Goal: Information Seeking & Learning: Learn about a topic

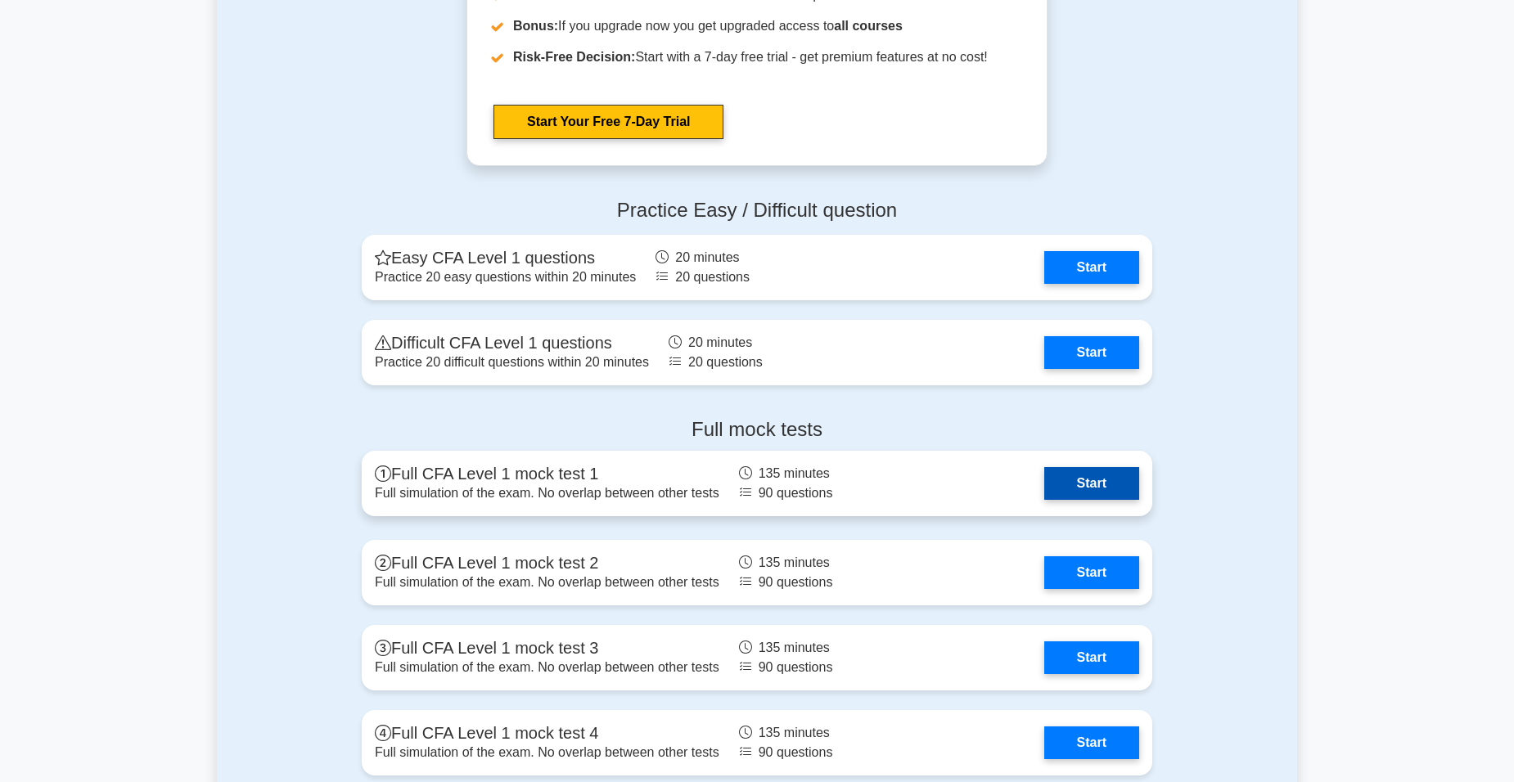
scroll to position [2045, 0]
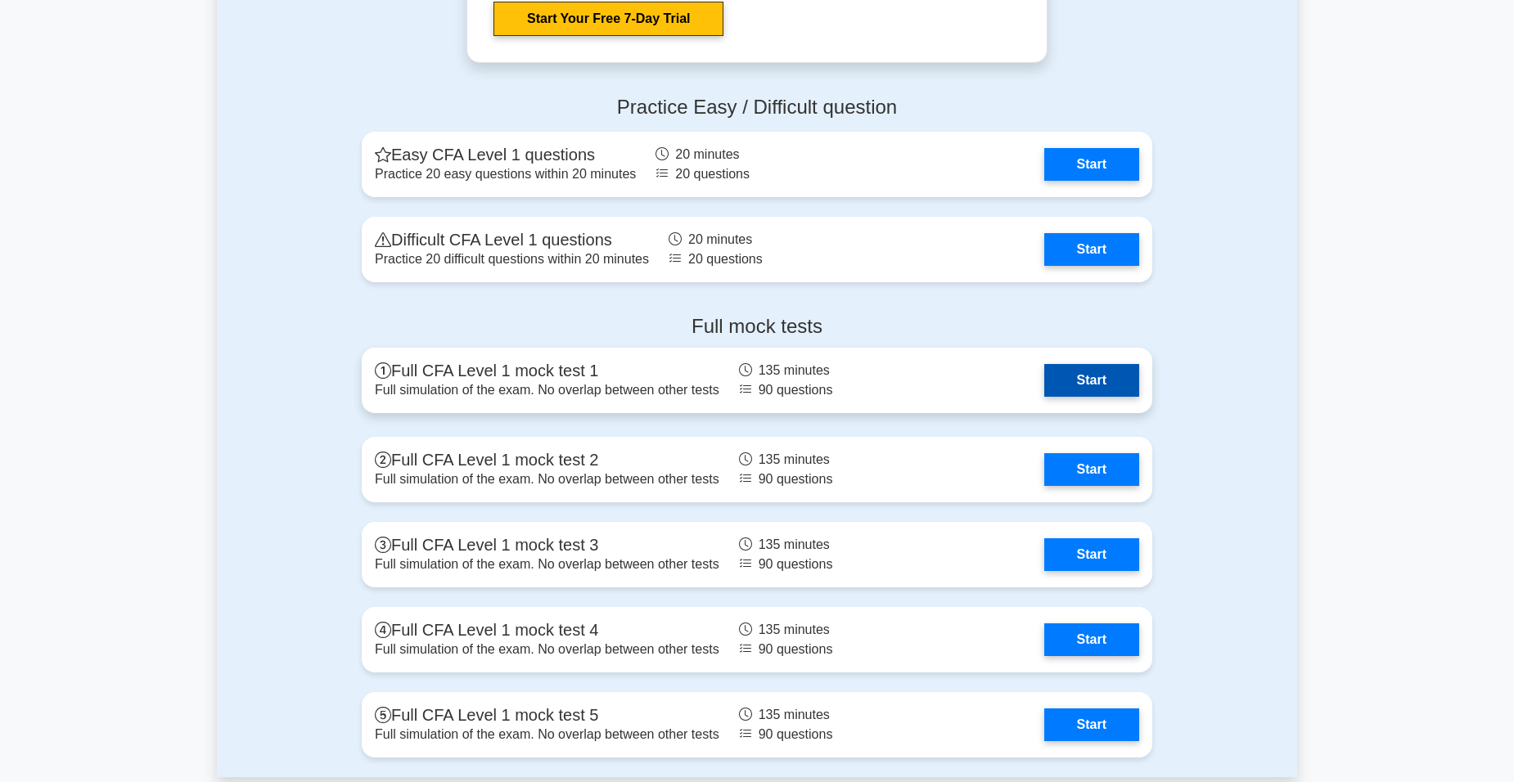
click at [1116, 380] on link "Start" at bounding box center [1091, 380] width 95 height 33
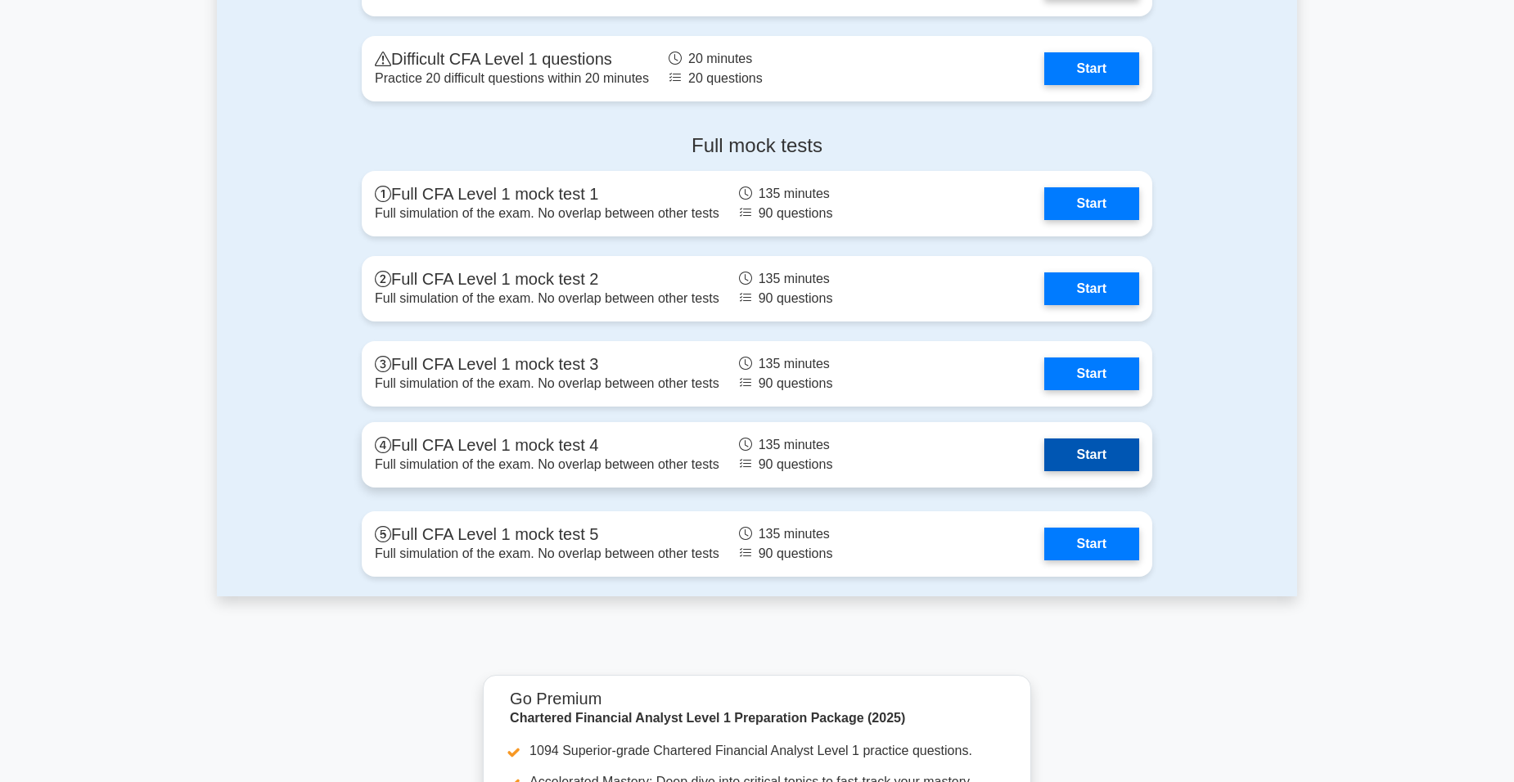
scroll to position [2127, 0]
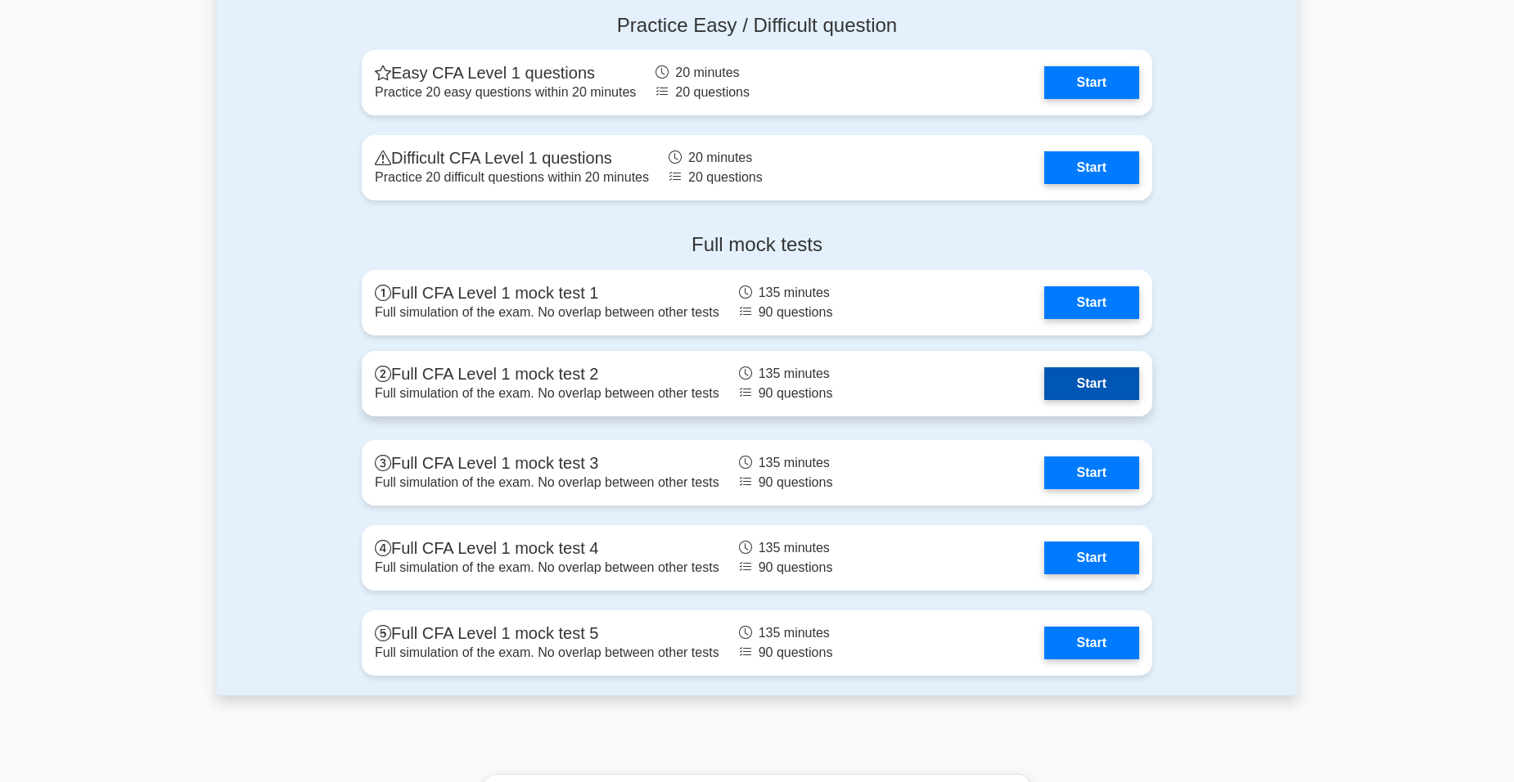
click at [1093, 385] on link "Start" at bounding box center [1091, 383] width 95 height 33
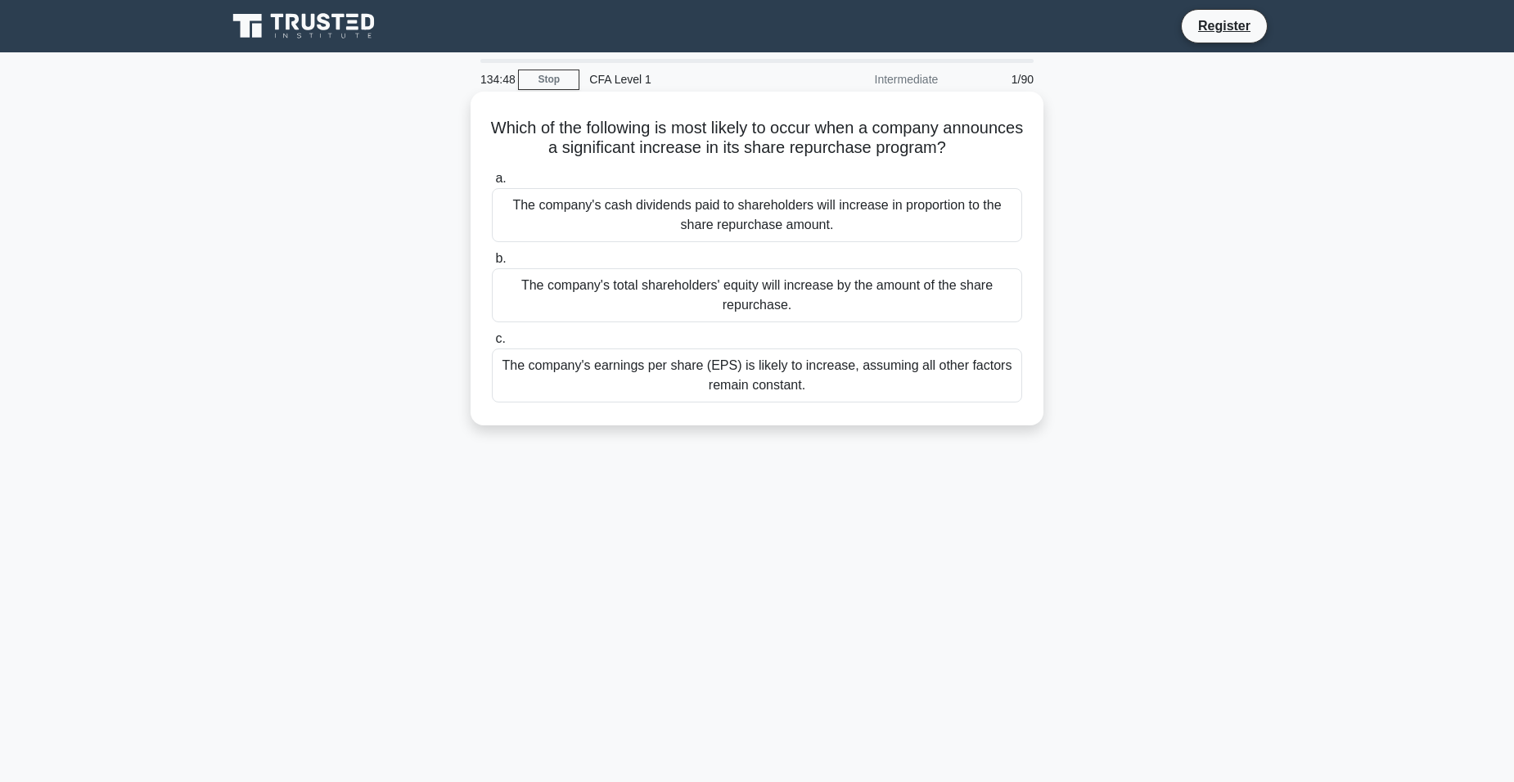
click at [686, 213] on div "The company's cash dividends paid to shareholders will increase in proportion t…" at bounding box center [757, 215] width 530 height 54
click at [492, 184] on input "a. The company's cash dividends paid to shareholders will increase in proportio…" at bounding box center [492, 178] width 0 height 11
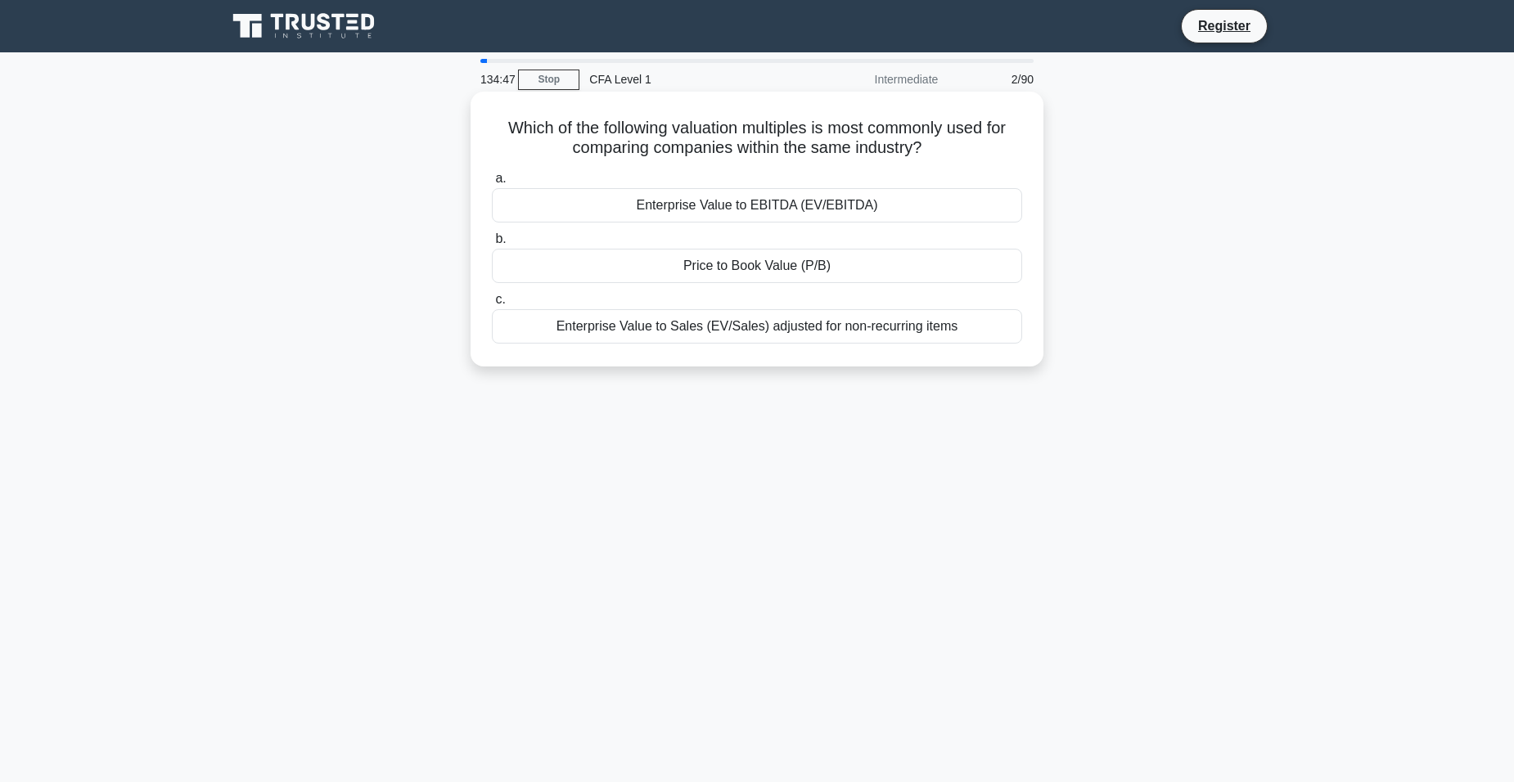
click at [731, 210] on div "Enterprise Value to EBITDA (EV/EBITDA)" at bounding box center [757, 205] width 530 height 34
click at [492, 184] on input "a. Enterprise Value to EBITDA (EV/EBITDA)" at bounding box center [492, 178] width 0 height 11
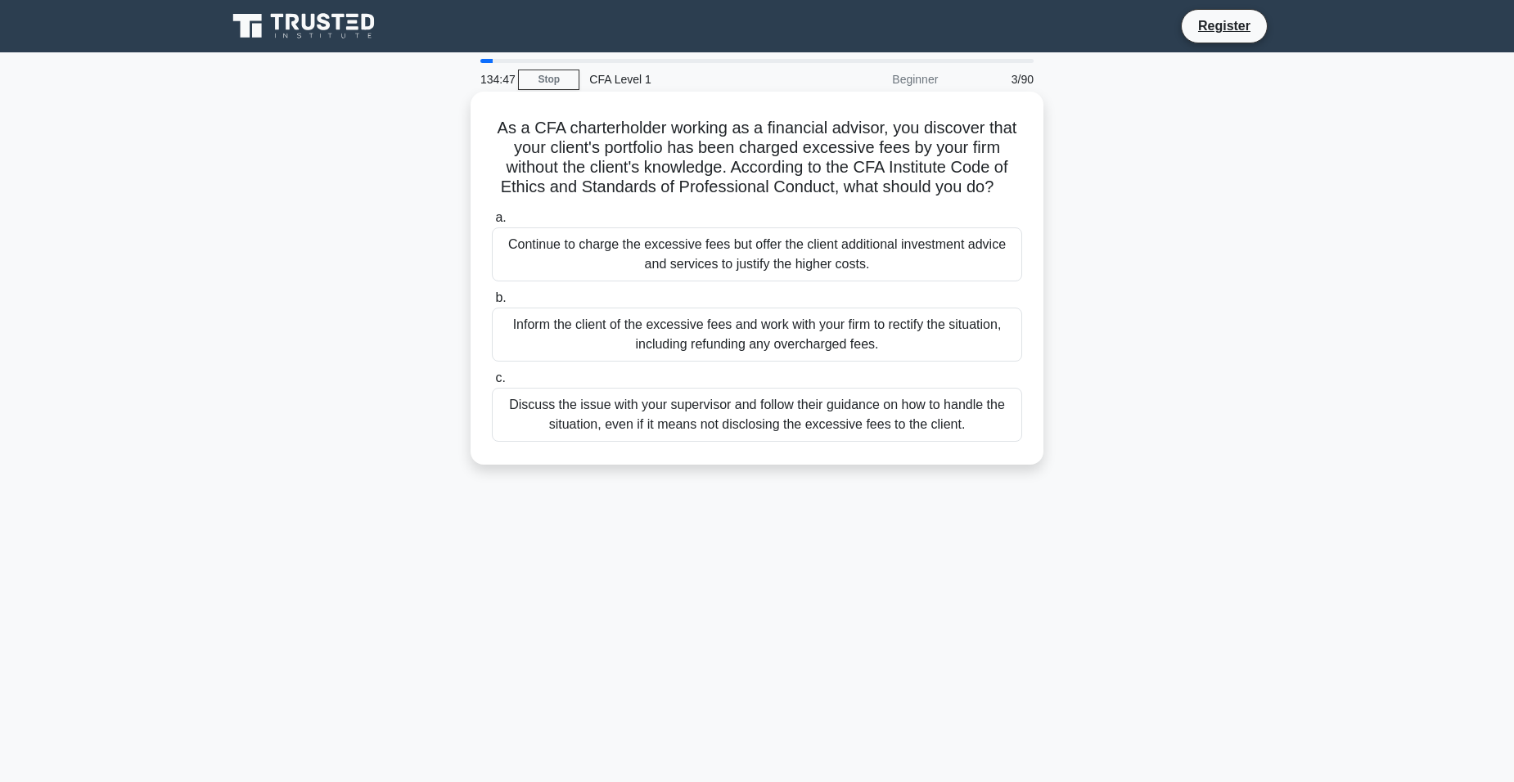
click at [718, 305] on label "b. Inform the client of the excessive fees and work with your firm to rectify t…" at bounding box center [757, 325] width 530 height 74
click at [492, 304] on input "b. Inform the client of the excessive fees and work with your firm to rectify t…" at bounding box center [492, 298] width 0 height 11
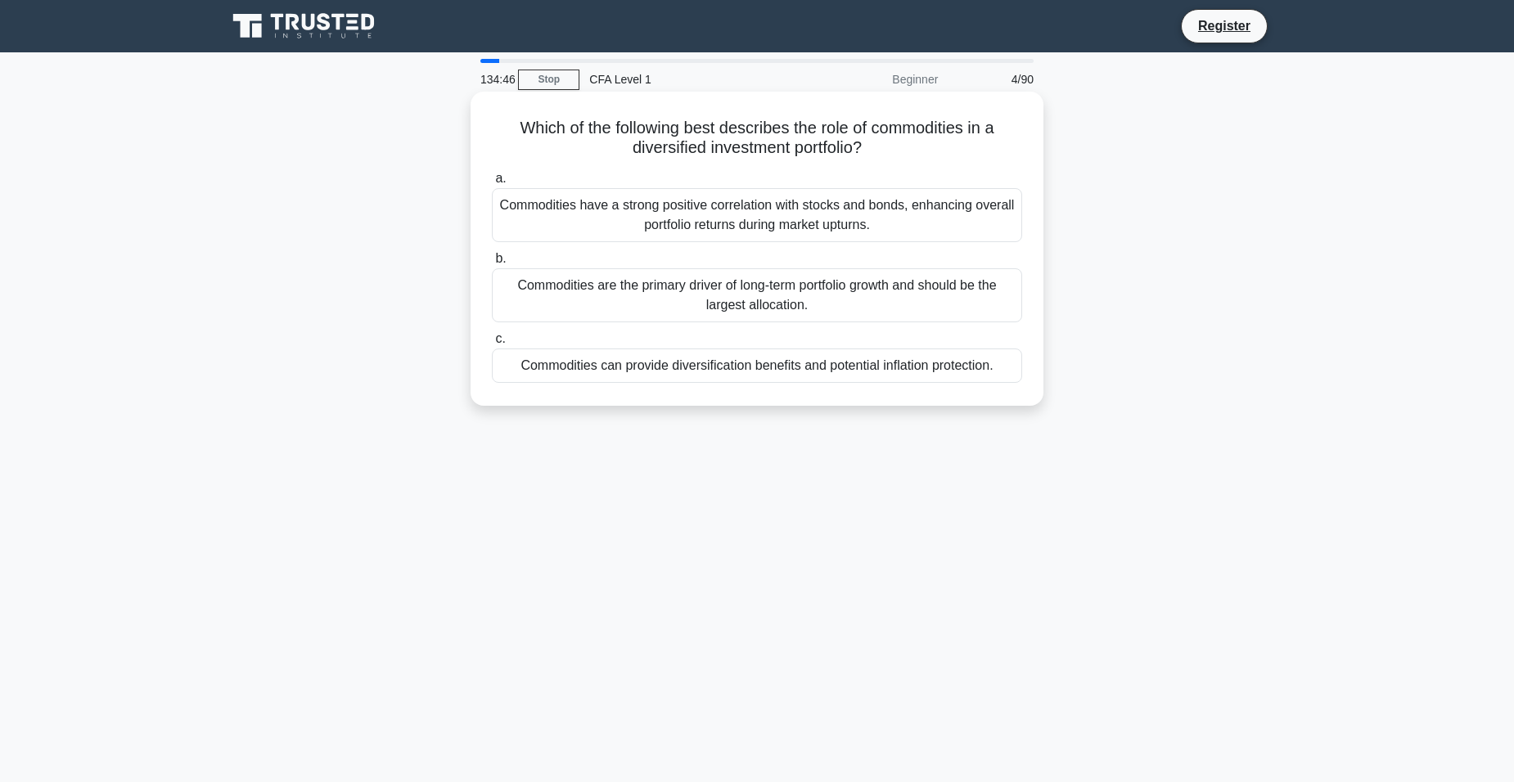
click at [722, 371] on div "Commodities can provide diversification benefits and potential inflation protec…" at bounding box center [757, 366] width 530 height 34
click at [492, 344] on input "c. Commodities can provide diversification benefits and potential inflation pro…" at bounding box center [492, 339] width 0 height 11
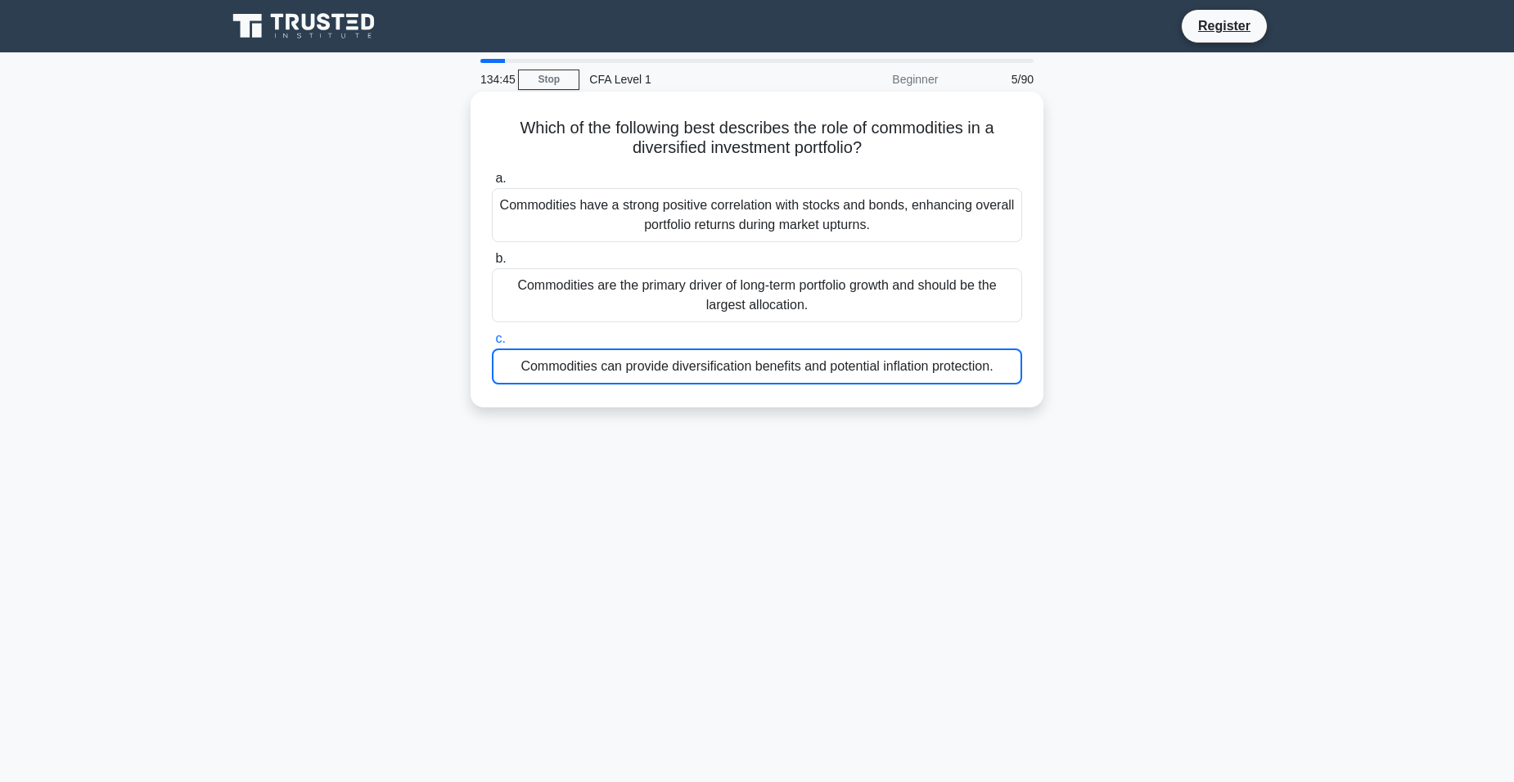
click at [772, 248] on div "a. Commodities have a strong positive correlation with stocks and bonds, enhanc…" at bounding box center [757, 276] width 550 height 223
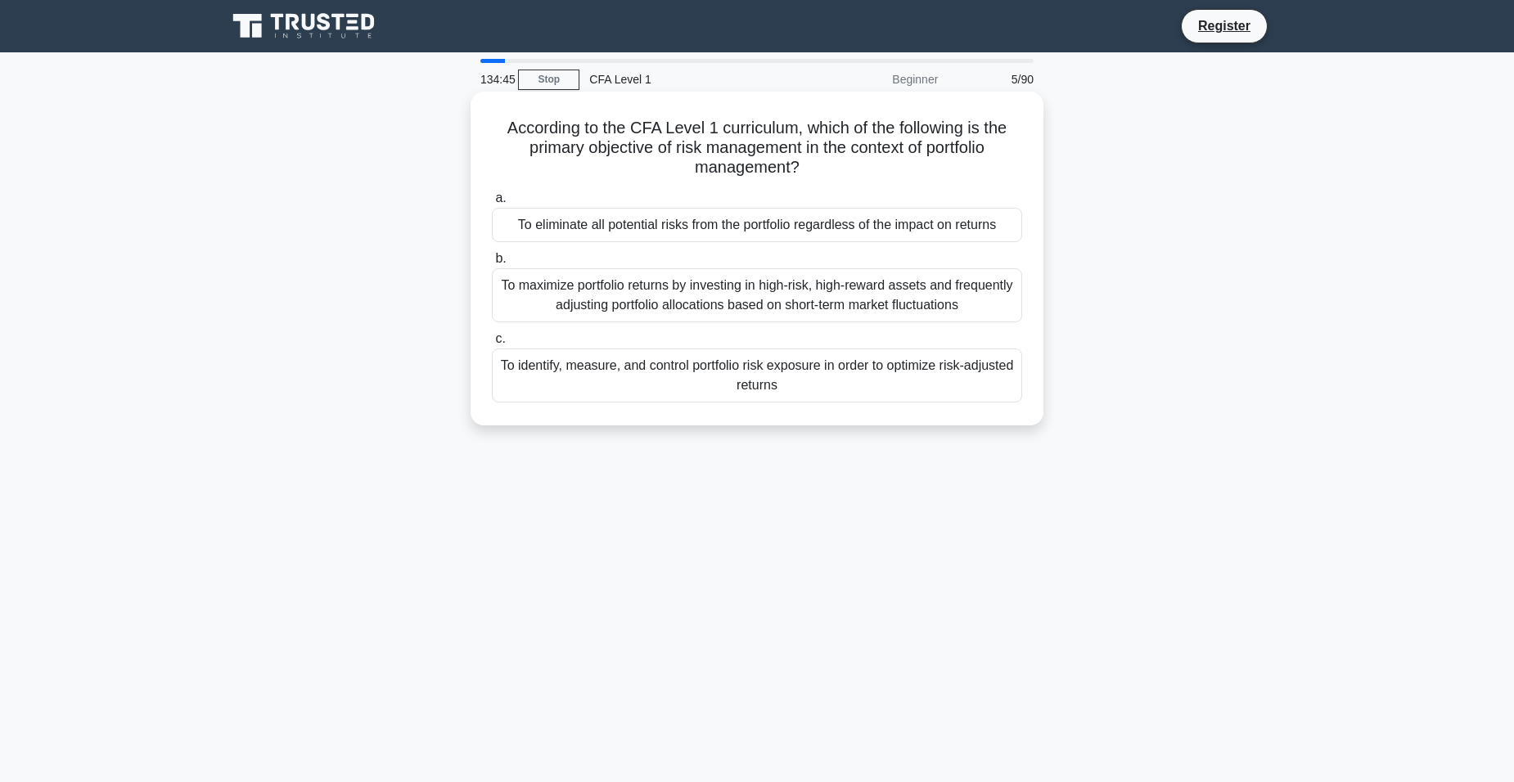
drag, startPoint x: 772, startPoint y: 248, endPoint x: 780, endPoint y: 336, distance: 88.7
click at [780, 336] on label "c. To identify, measure, and control portfolio risk exposure in order to optimi…" at bounding box center [757, 366] width 530 height 74
click at [492, 336] on input "c. To identify, measure, and control portfolio risk exposure in order to optimi…" at bounding box center [492, 339] width 0 height 11
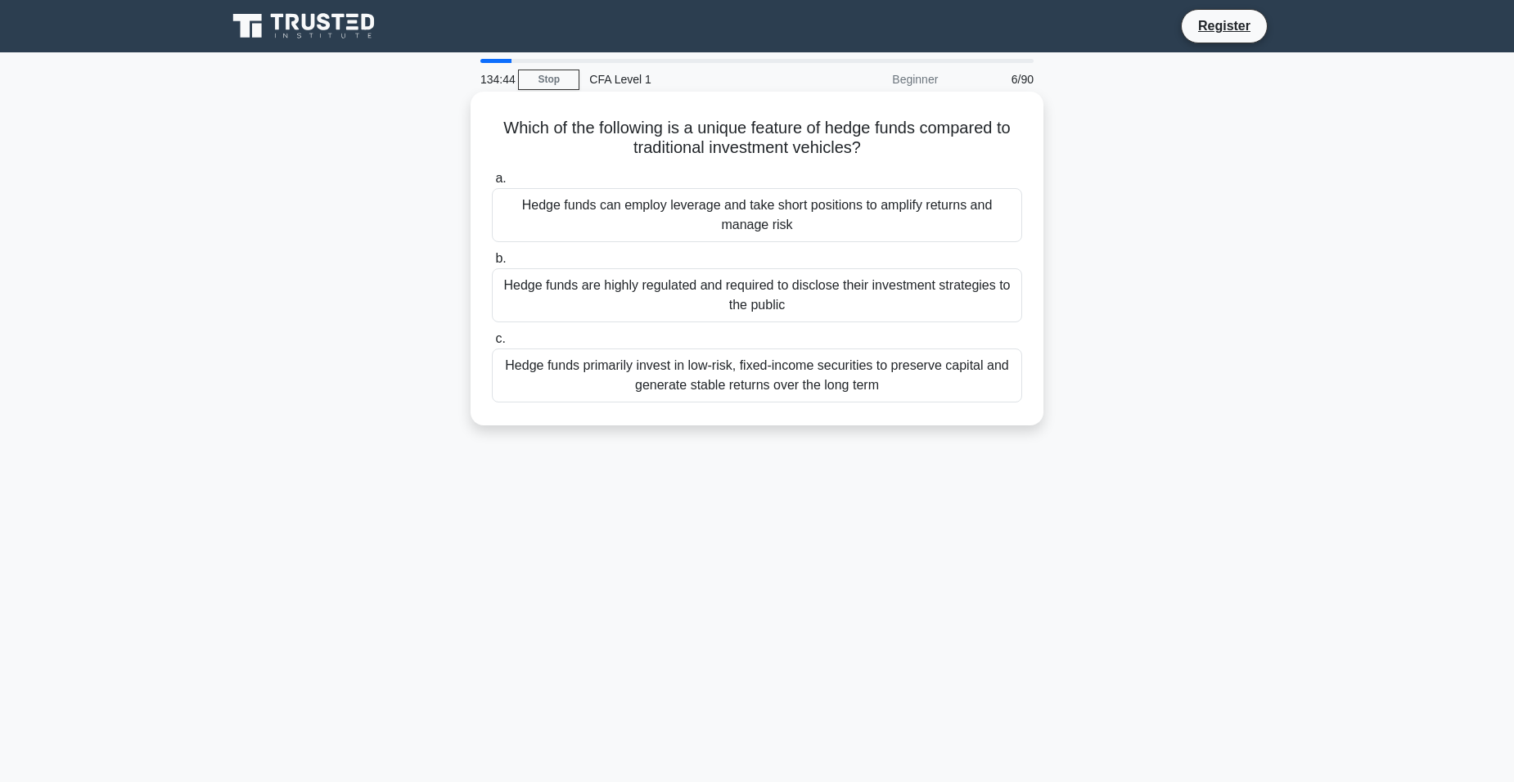
click at [731, 299] on div "Hedge funds are highly regulated and required to disclose their investment stra…" at bounding box center [757, 295] width 530 height 54
click at [592, 297] on div "Hedge funds are highly regulated and required to disclose their investment stra…" at bounding box center [757, 295] width 530 height 54
drag, startPoint x: 592, startPoint y: 297, endPoint x: 619, endPoint y: 389, distance: 95.3
click at [619, 389] on div "Hedge funds primarily invest in low-risk, fixed-income securities to preserve c…" at bounding box center [757, 376] width 530 height 54
click at [492, 344] on input "c. Hedge funds primarily invest in low-risk, fixed-income securities to preserv…" at bounding box center [492, 339] width 0 height 11
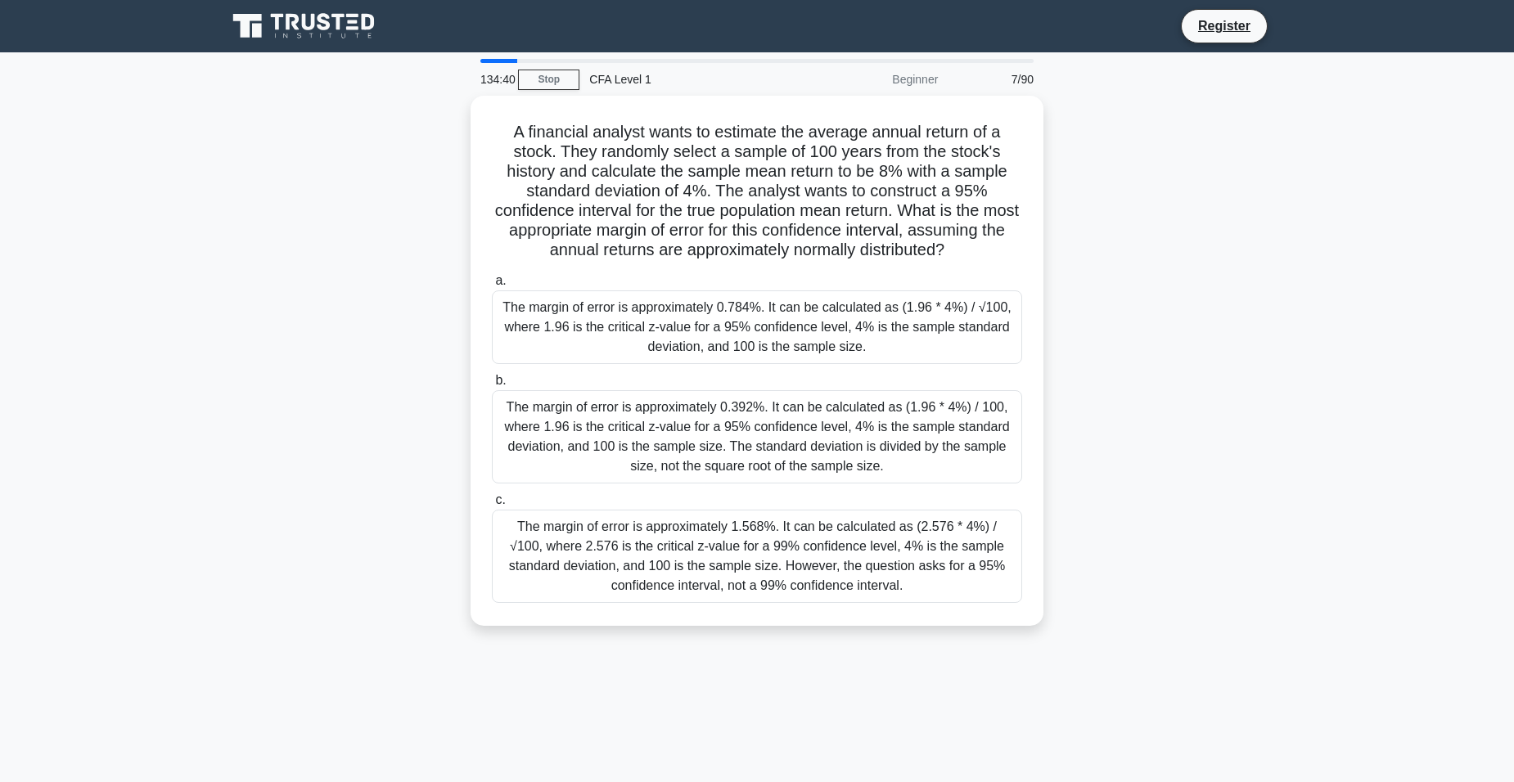
click at [974, 79] on div "7/90" at bounding box center [995, 79] width 96 height 33
click at [545, 88] on link "Stop" at bounding box center [548, 80] width 61 height 20
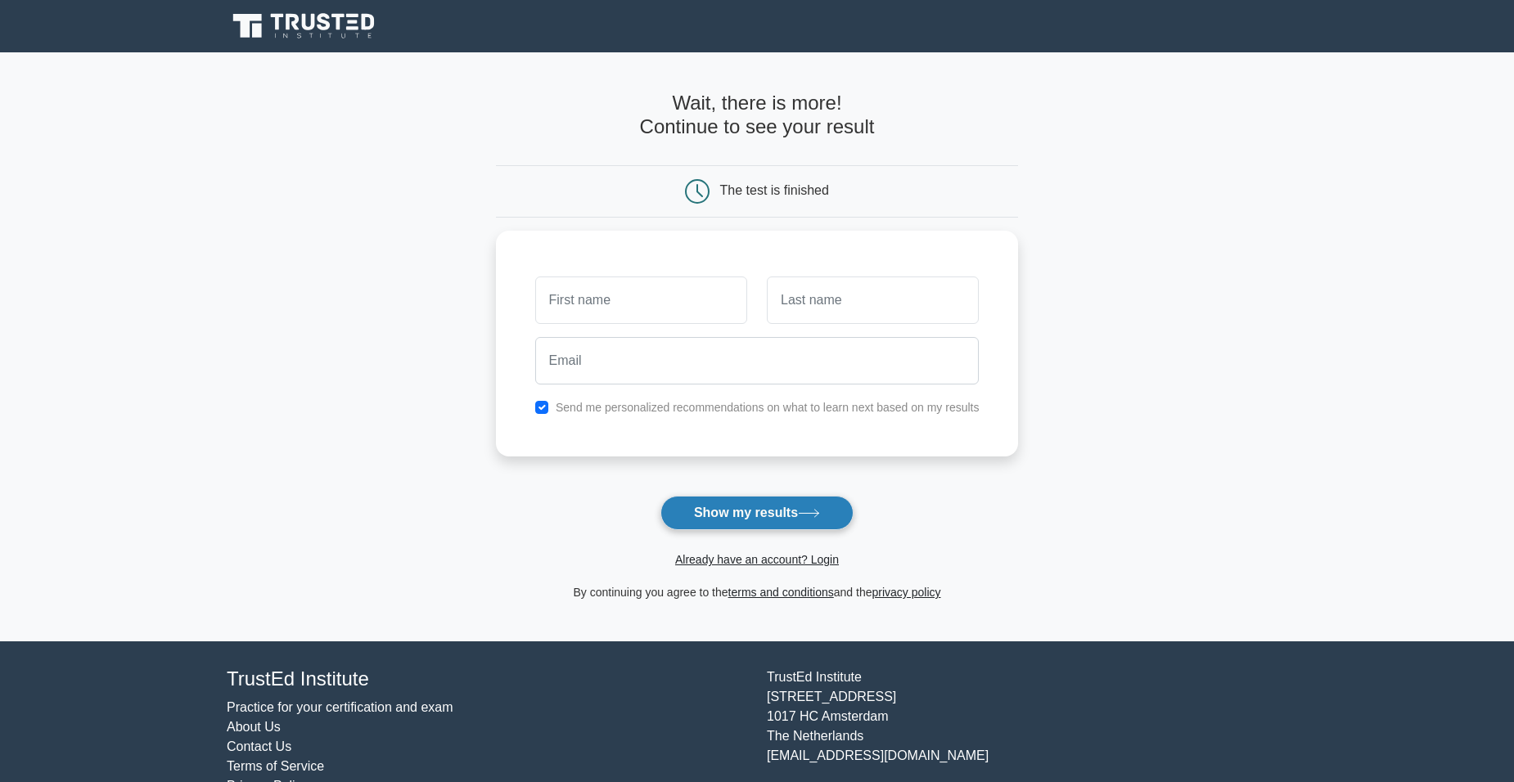
click at [715, 506] on button "Show my results" at bounding box center [756, 513] width 193 height 34
type input "[PERSON_NAME]"
click at [807, 308] on input "text" at bounding box center [873, 295] width 212 height 47
type input ";"
type input "k"
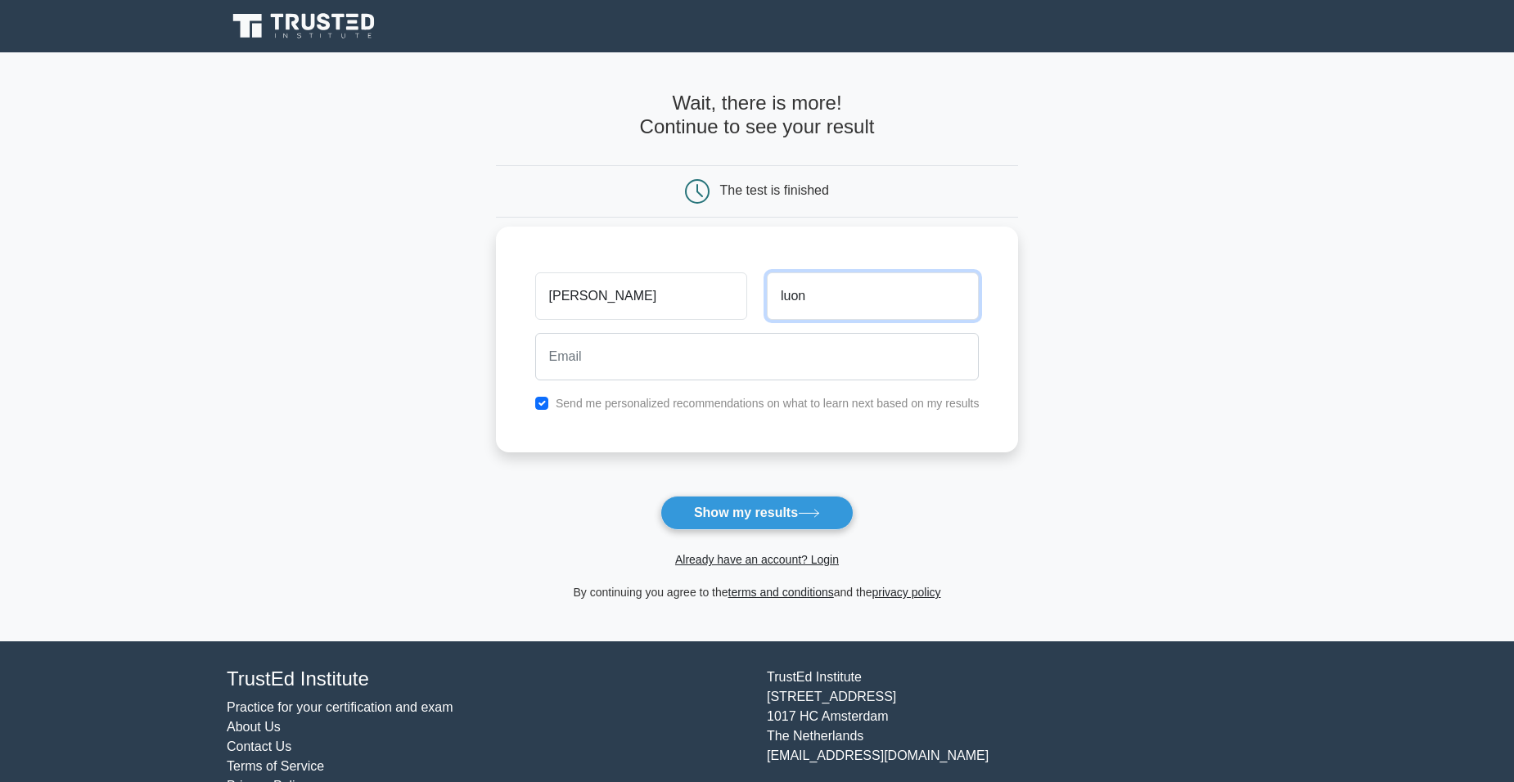
type input "[PERSON_NAME]"
